Goal: Task Accomplishment & Management: Use online tool/utility

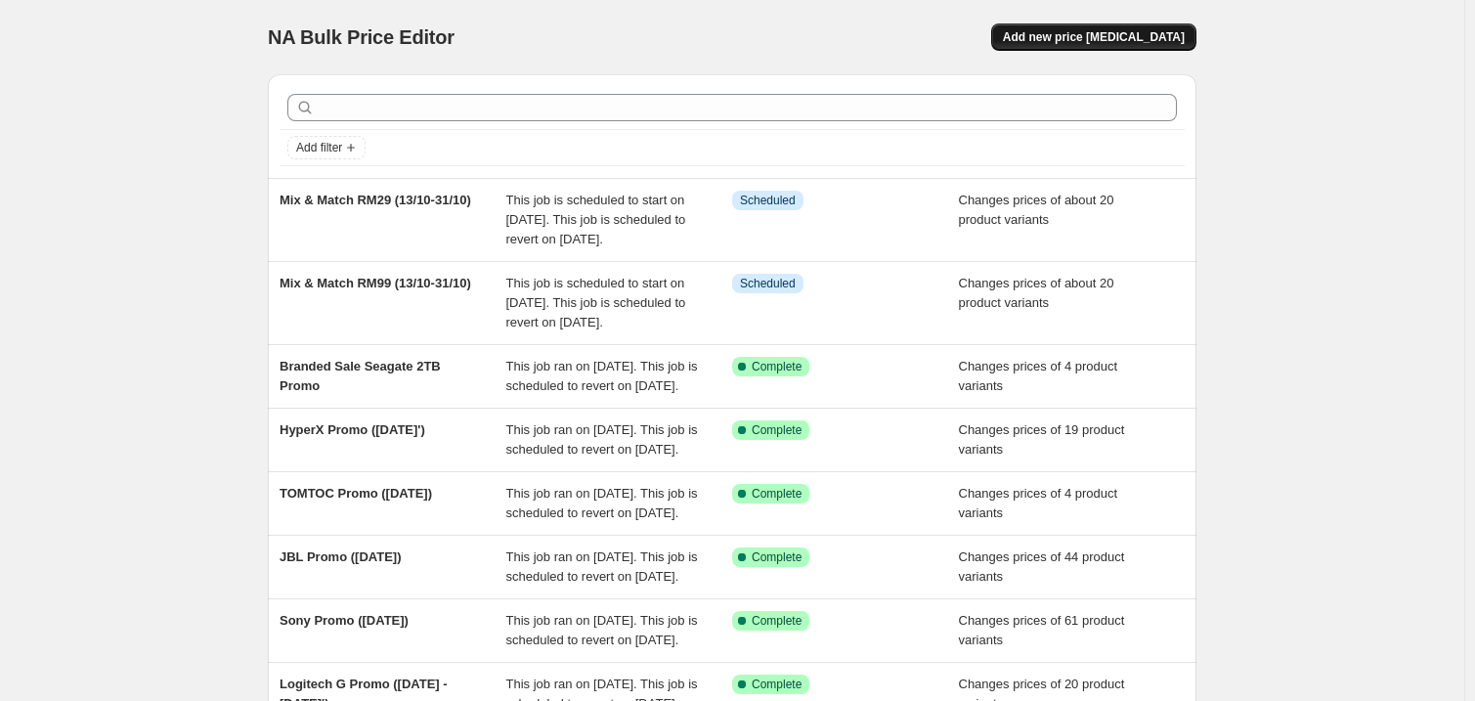
click at [1083, 37] on span "Add new price [MEDICAL_DATA]" at bounding box center [1094, 37] width 182 height 16
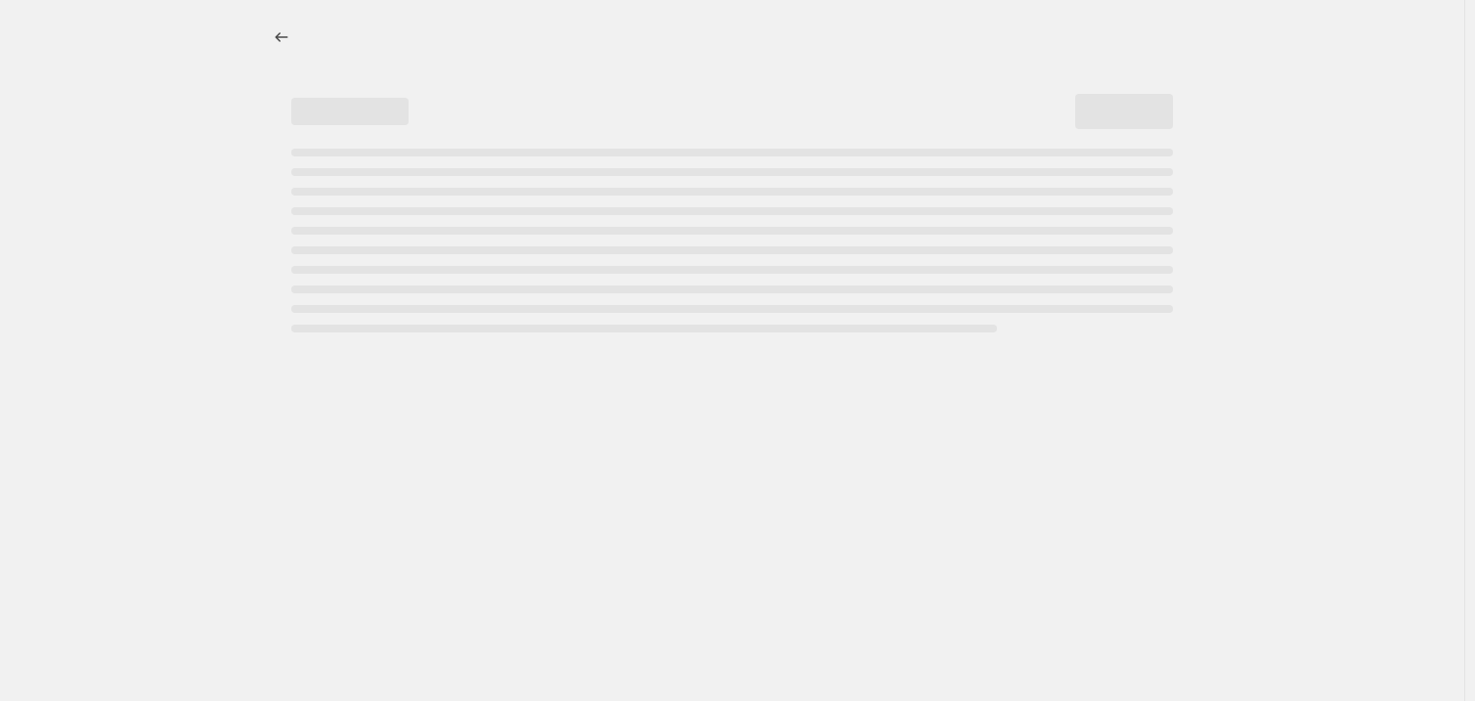
select select "percentage"
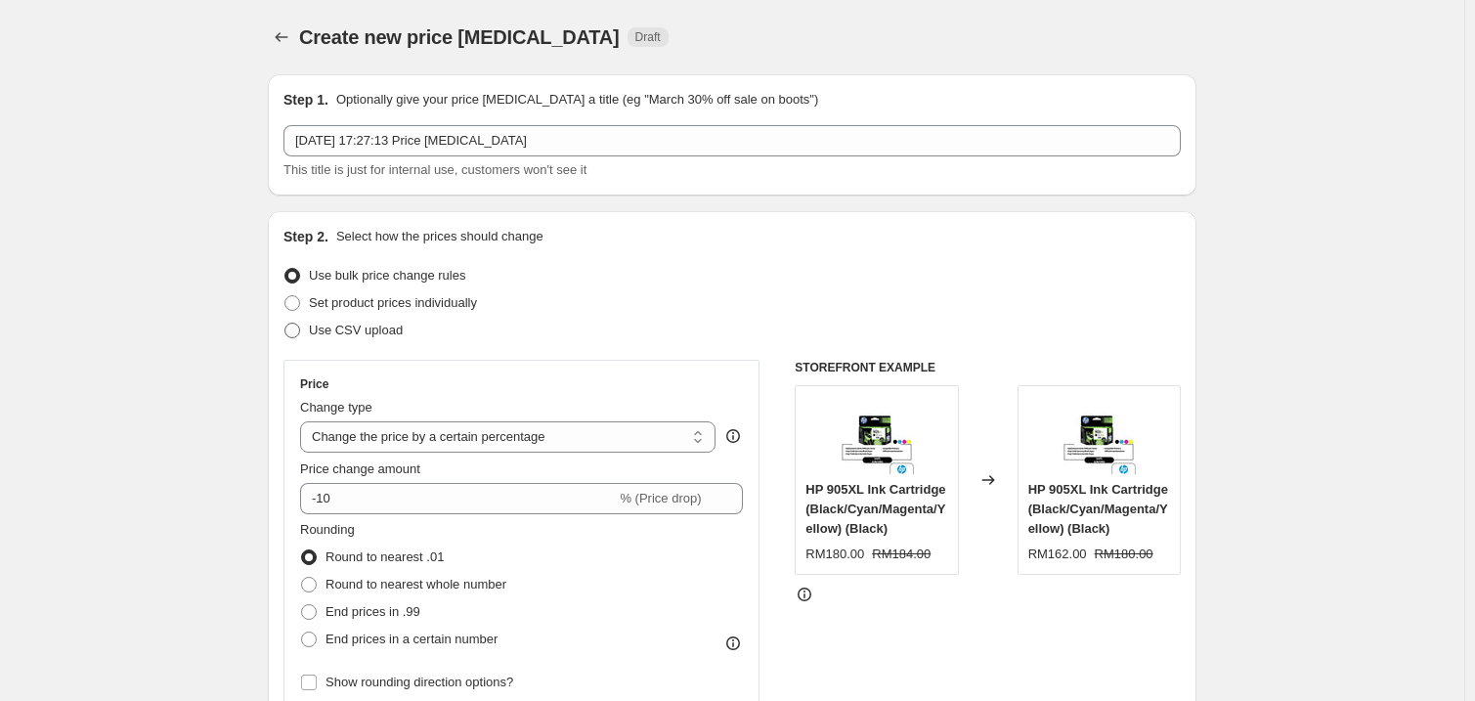
click at [361, 336] on span "Use CSV upload" at bounding box center [356, 330] width 94 height 15
click at [285, 324] on input "Use CSV upload" at bounding box center [285, 323] width 1 height 1
radio input "true"
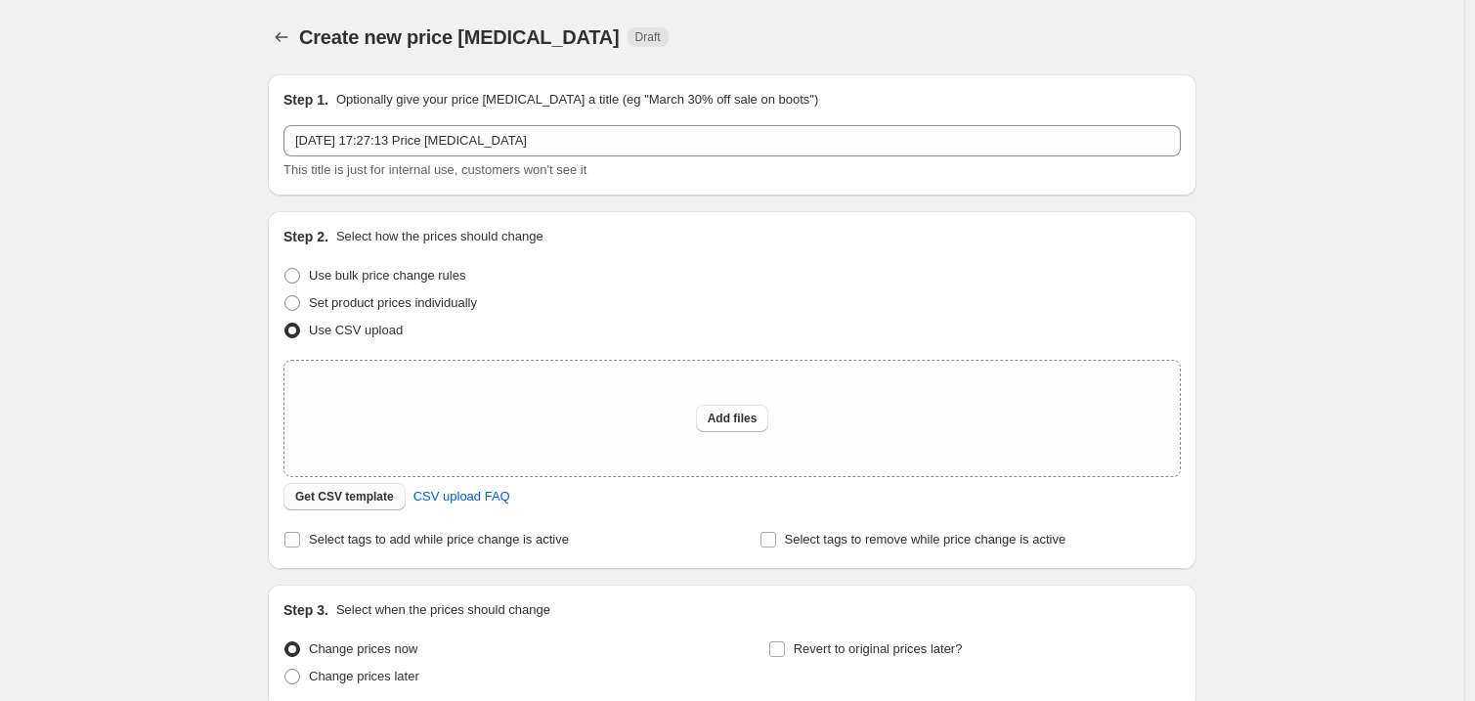
click at [372, 492] on span "Get CSV template" at bounding box center [344, 497] width 99 height 16
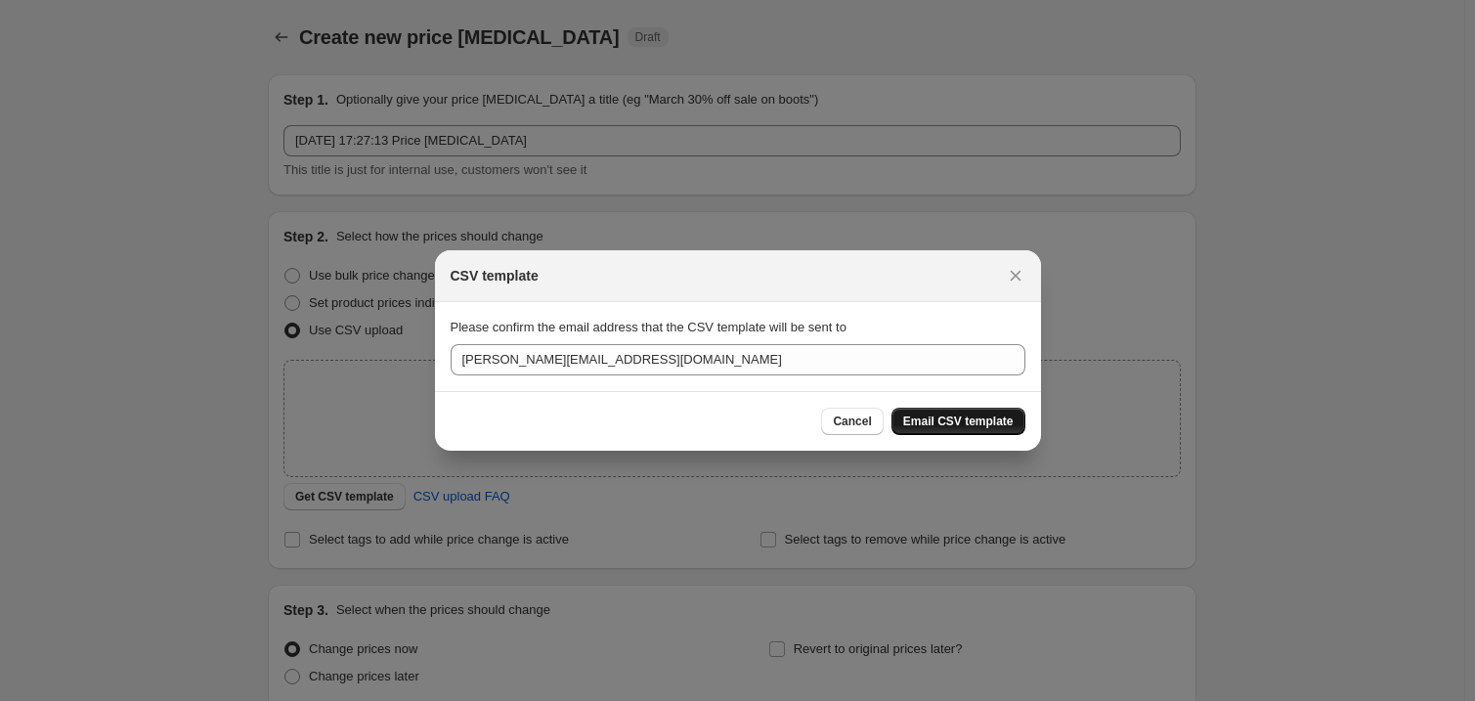
click at [951, 418] on span "Email CSV template" at bounding box center [958, 422] width 110 height 16
